Goal: Obtain resource: Obtain resource

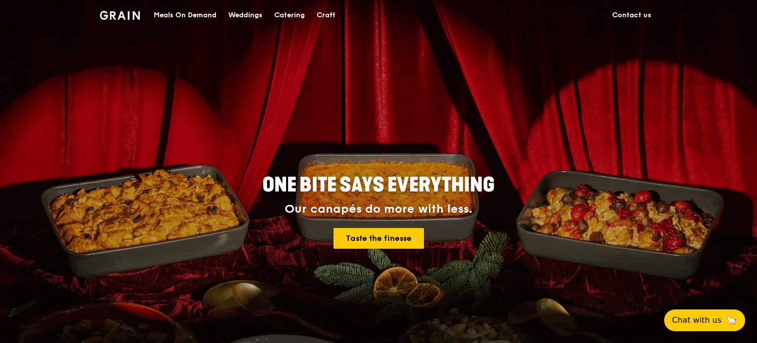
click at [300, 9] on div "Catering" at bounding box center [289, 15] width 31 height 30
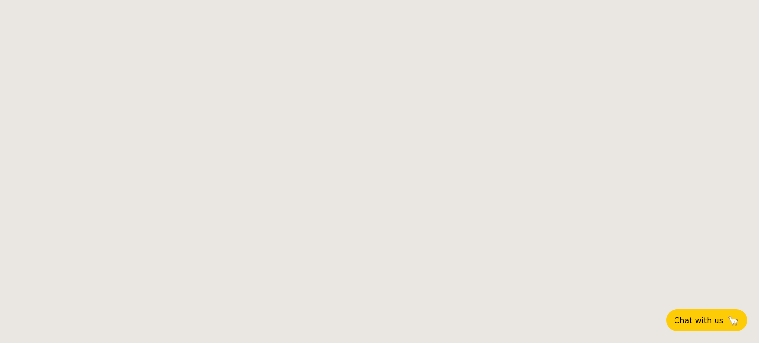
select select
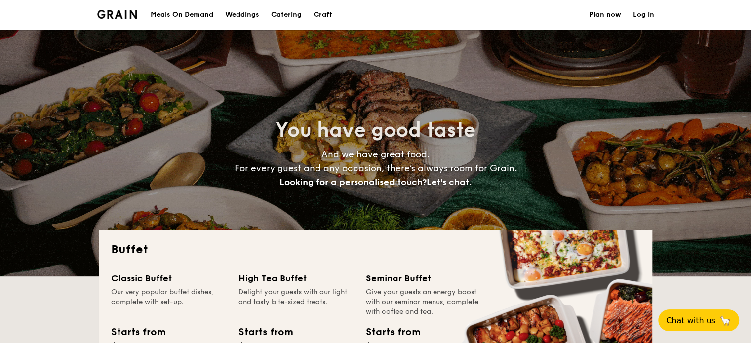
scroll to position [36, 0]
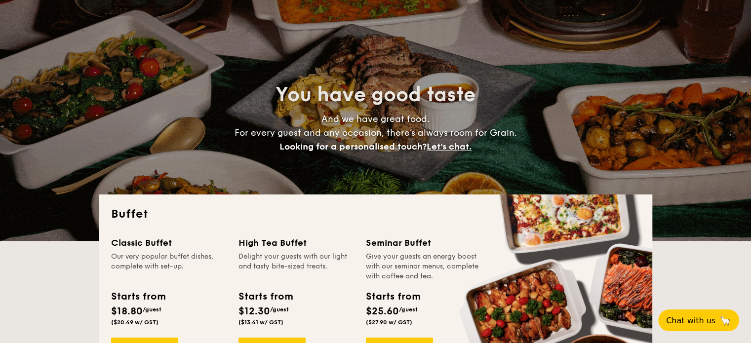
drag, startPoint x: 0, startPoint y: 0, endPoint x: 300, endPoint y: 9, distance: 300.5
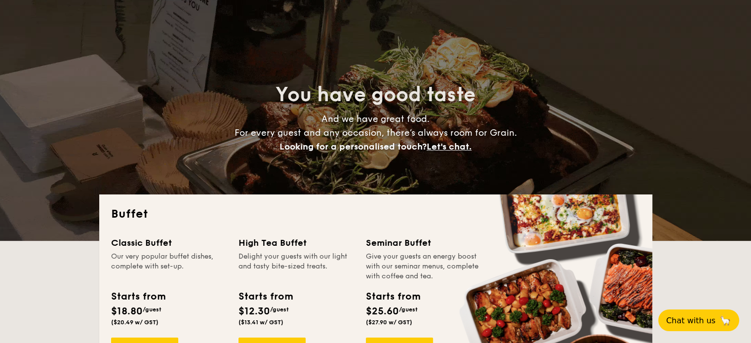
click at [300, 9] on div "You have good taste And we have great food. For every guest and any occasion, t…" at bounding box center [375, 117] width 553 height 247
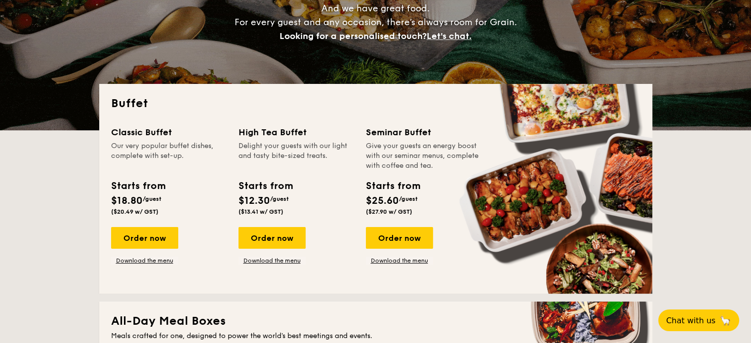
scroll to position [160, 0]
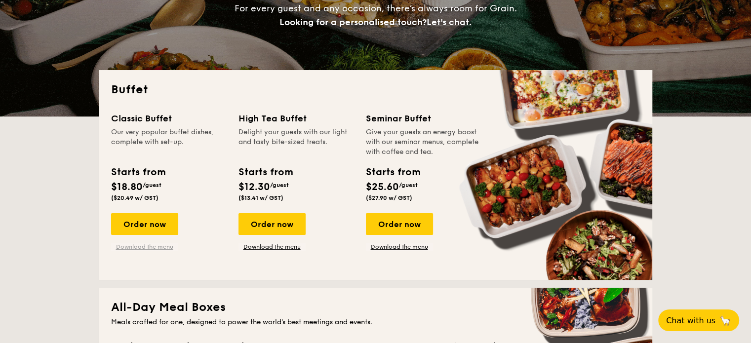
click at [143, 247] on link "Download the menu" at bounding box center [144, 247] width 67 height 8
